Goal: Information Seeking & Learning: Learn about a topic

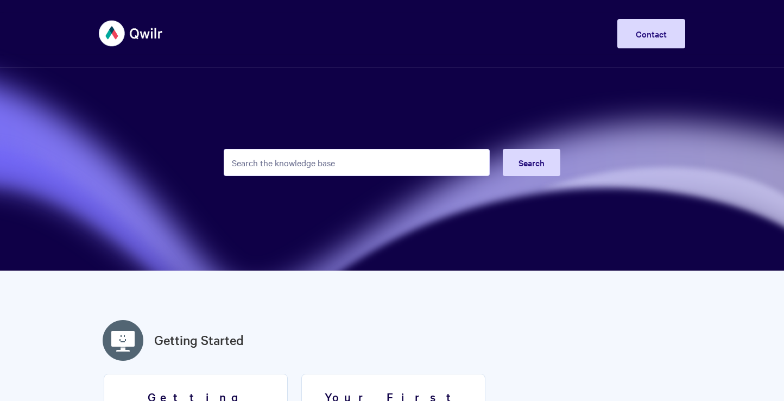
click at [284, 162] on input "Search the knowledge base" at bounding box center [357, 162] width 266 height 27
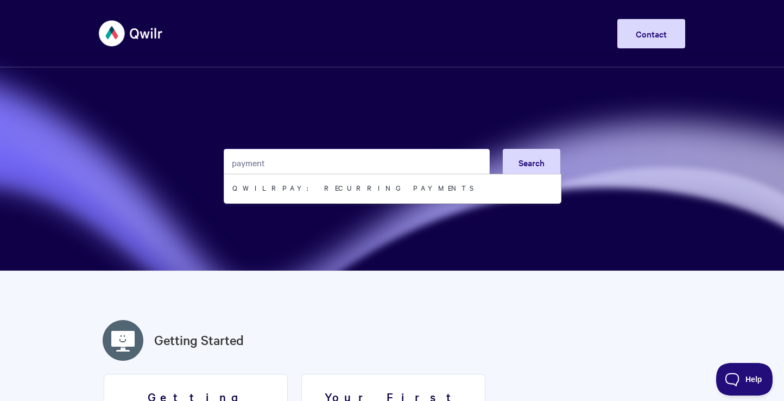
type input "payment"
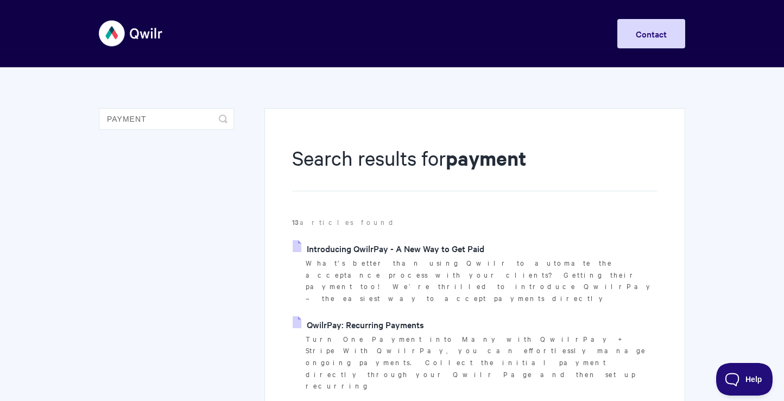
click at [397, 316] on link "QwilrPay: Recurring Payments" at bounding box center [358, 324] width 131 height 16
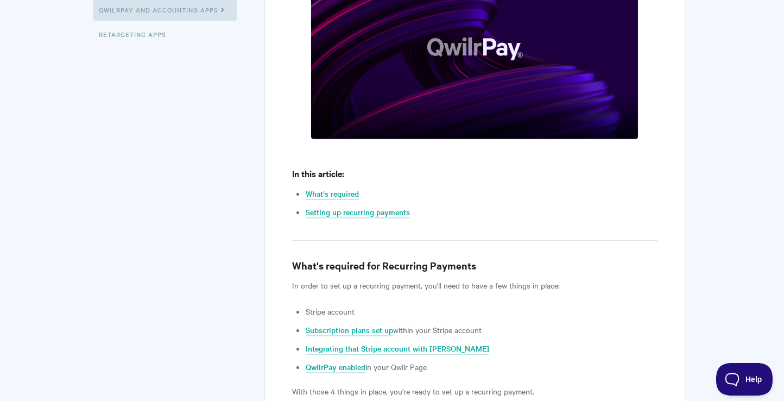
scroll to position [364, 0]
click at [377, 332] on link "Subscription plans set up" at bounding box center [349, 331] width 87 height 12
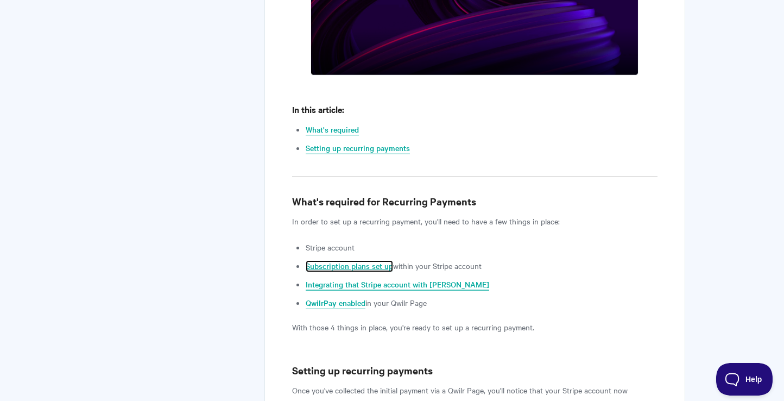
scroll to position [448, 0]
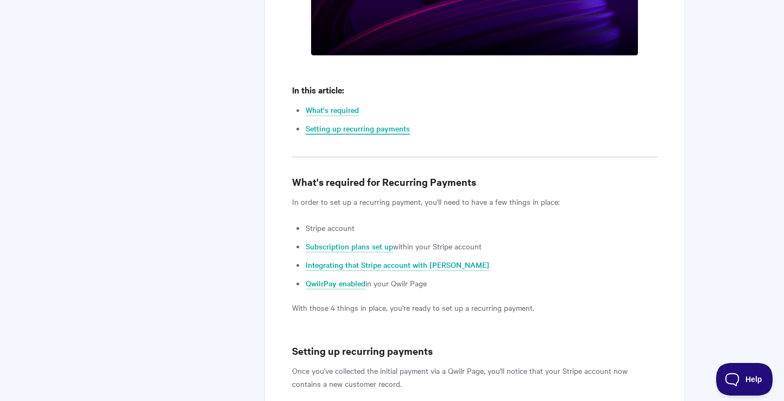
click at [390, 128] on link "Setting up recurring payments" at bounding box center [358, 129] width 104 height 12
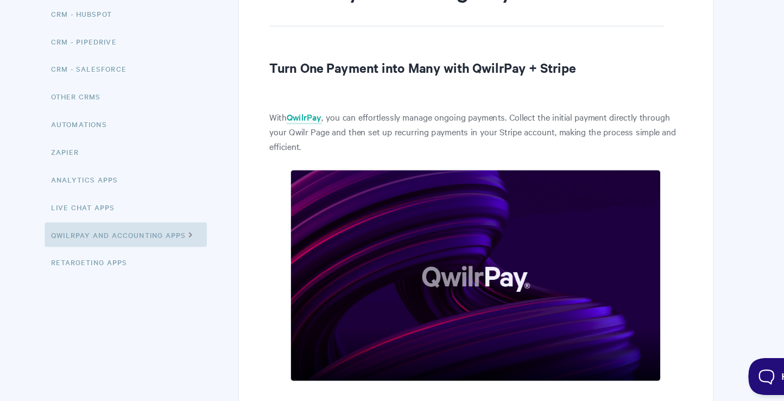
scroll to position [122, 0]
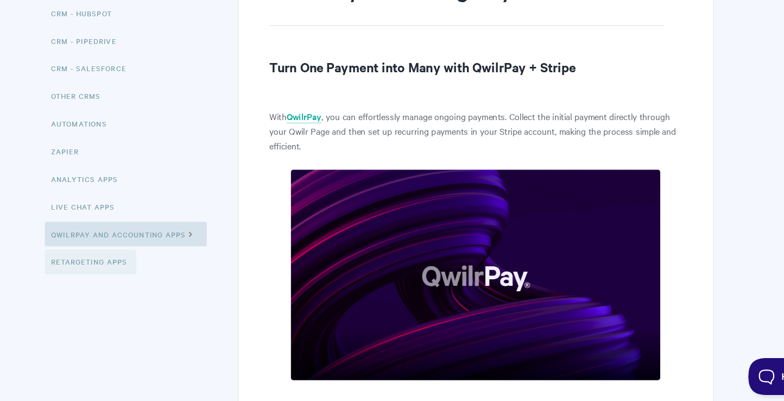
click at [132, 276] on link "Retargeting Apps" at bounding box center [133, 278] width 81 height 22
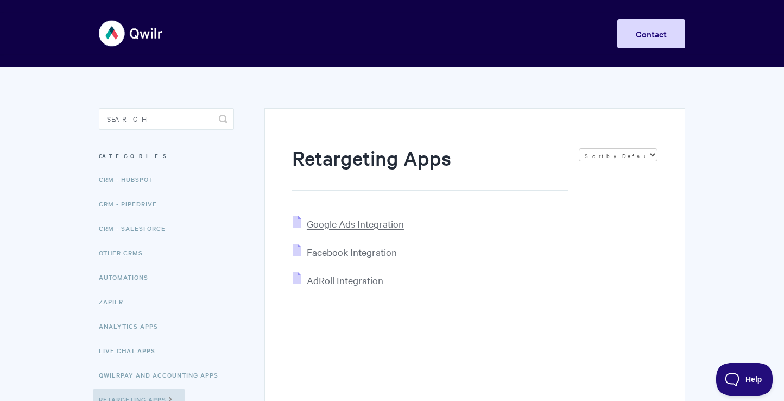
click at [353, 227] on span "Google Ads Integration" at bounding box center [355, 223] width 97 height 12
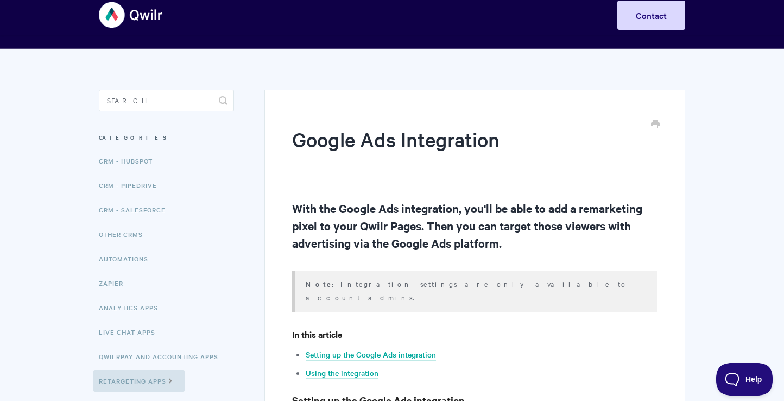
scroll to position [10, 0]
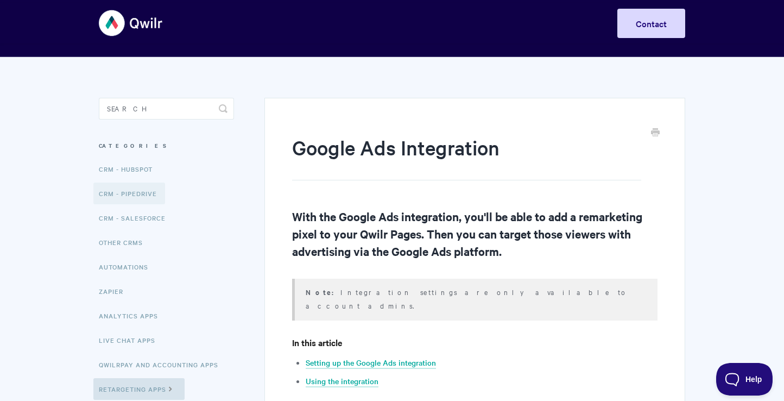
click at [149, 197] on link "CRM - Pipedrive" at bounding box center [129, 193] width 72 height 22
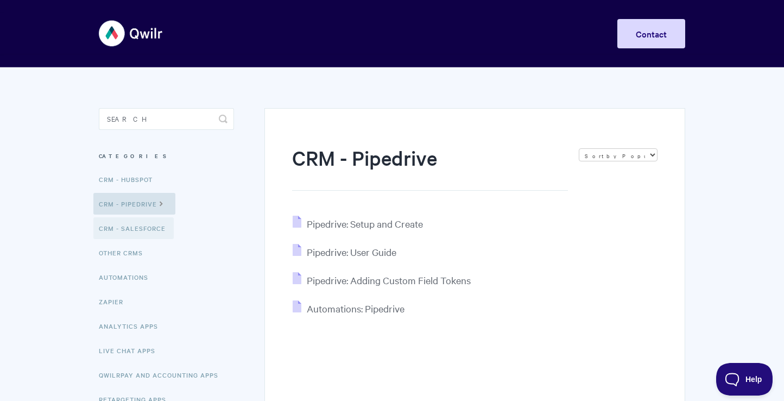
click at [159, 225] on link "CRM - Salesforce" at bounding box center [133, 228] width 80 height 22
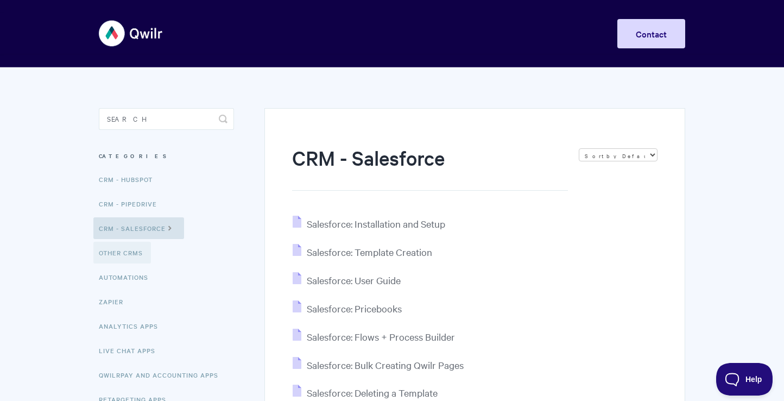
click at [129, 260] on link "Other CRMs" at bounding box center [122, 253] width 58 height 22
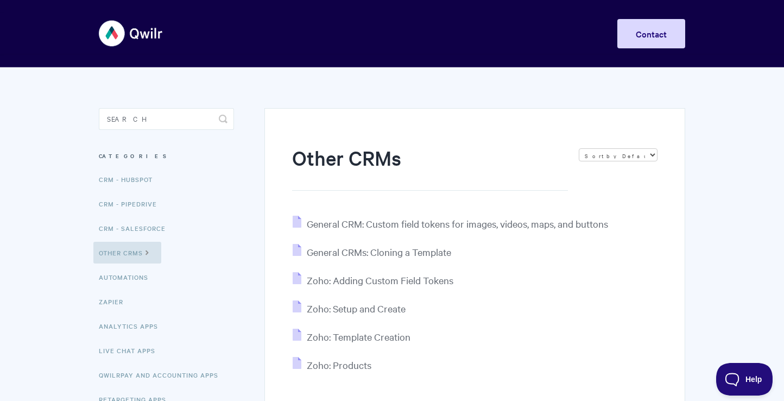
click at [137, 30] on img at bounding box center [131, 33] width 65 height 41
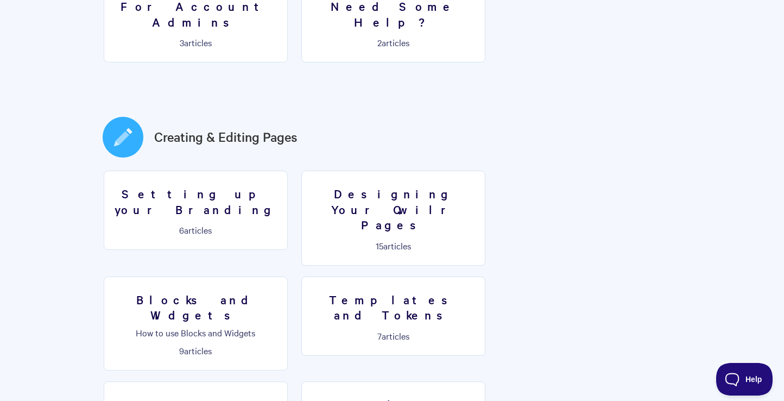
scroll to position [481, 0]
click at [381, 185] on h3 "Designing Your Qwilr Pages" at bounding box center [393, 208] width 170 height 47
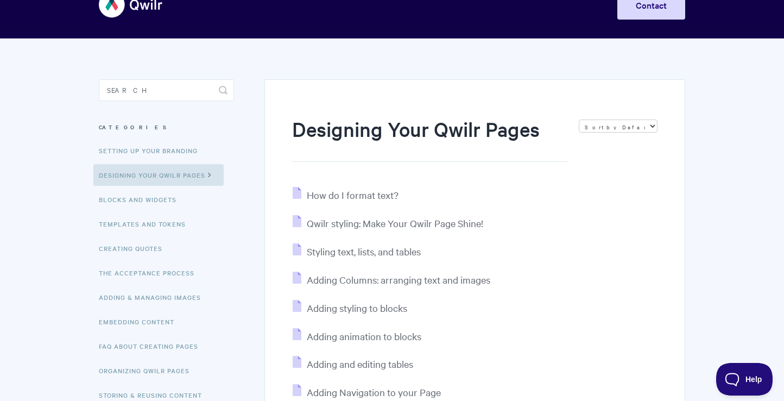
scroll to position [20, 0]
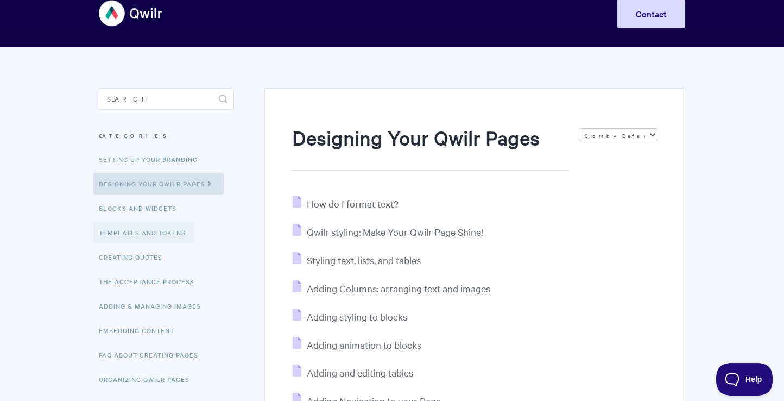
click at [151, 234] on link "Templates and Tokens" at bounding box center [143, 233] width 100 height 22
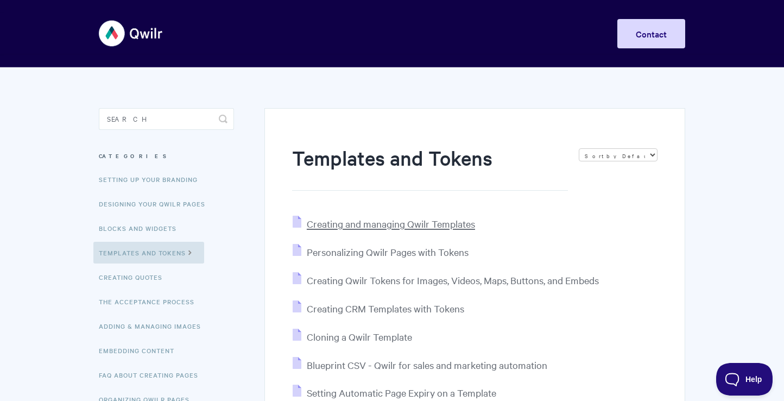
click at [387, 224] on span "Creating and managing Qwilr Templates" at bounding box center [391, 223] width 168 height 12
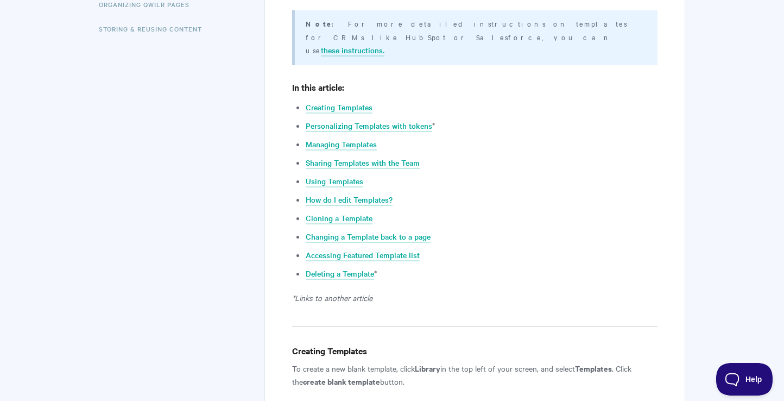
scroll to position [400, 0]
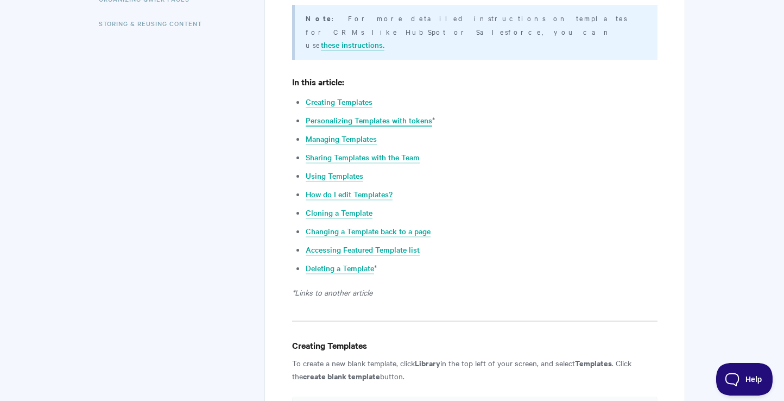
click at [344, 115] on link "Personalizing Templates with tokens" at bounding box center [369, 121] width 127 height 12
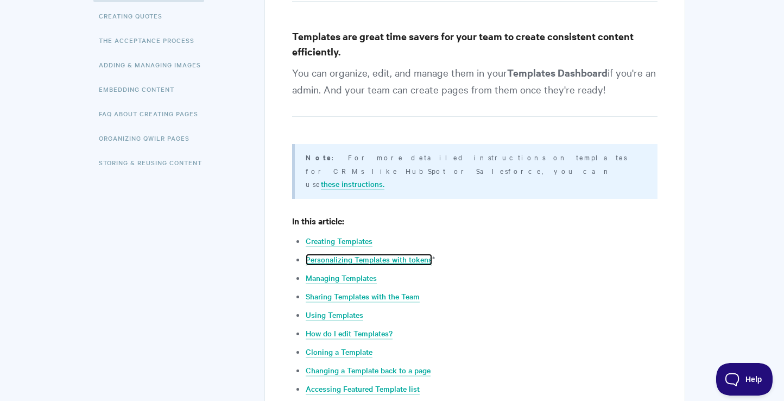
scroll to position [0, 0]
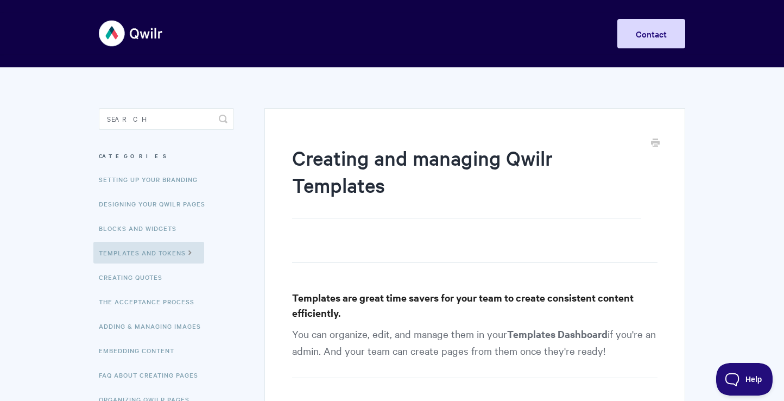
click at [122, 27] on img at bounding box center [131, 33] width 65 height 41
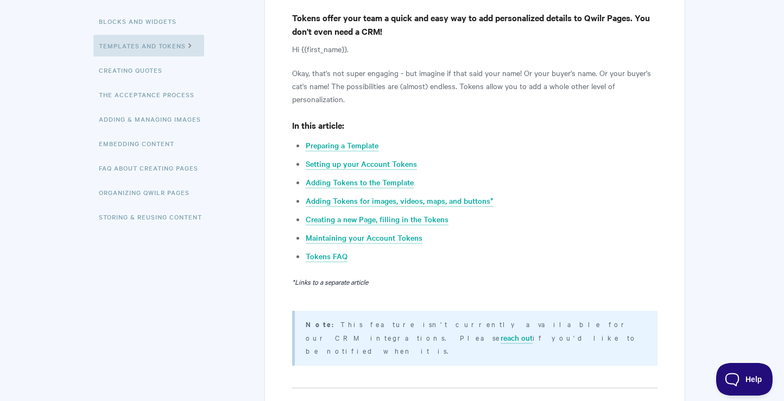
scroll to position [212, 0]
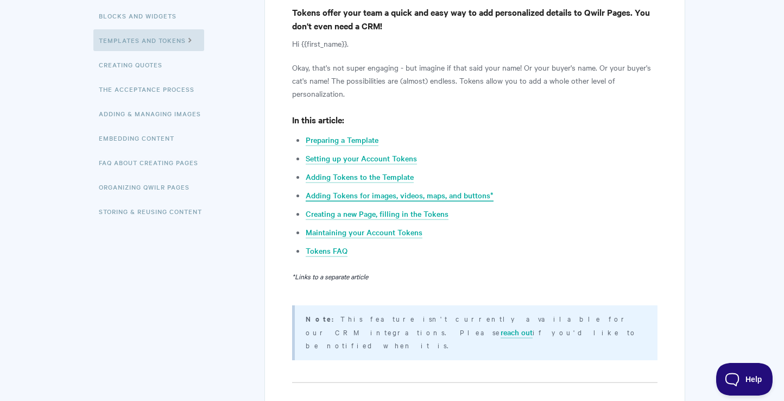
click at [378, 197] on link "Adding Tokens for images, videos, maps, and buttons*" at bounding box center [400, 195] width 188 height 12
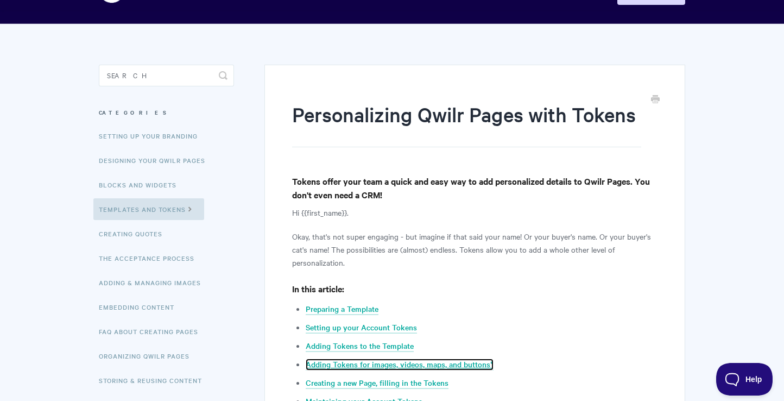
scroll to position [0, 0]
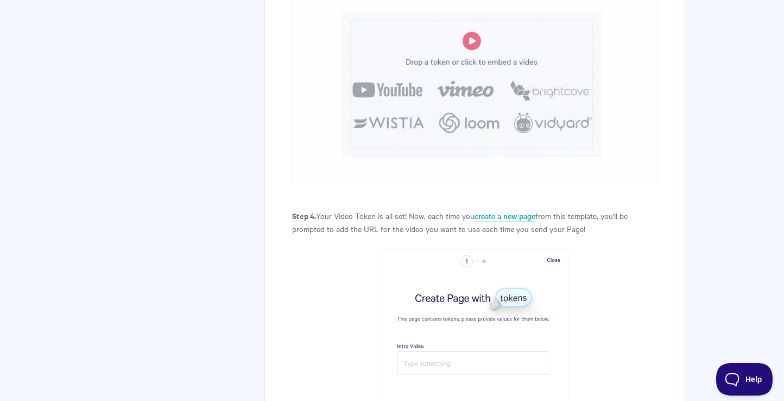
scroll to position [3370, 0]
